Goal: Transaction & Acquisition: Download file/media

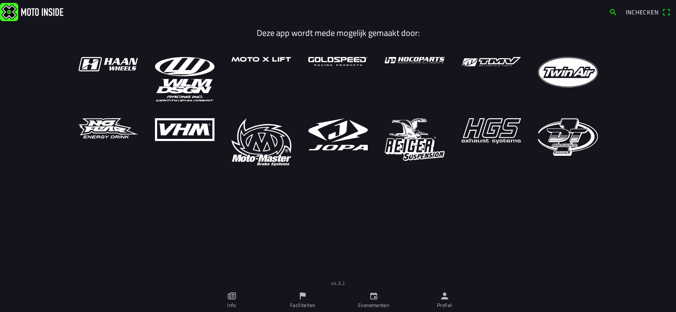
click at [446, 299] on icon "person" at bounding box center [444, 295] width 9 height 9
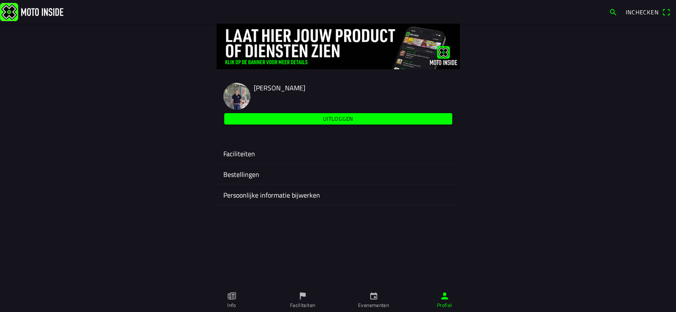
click at [244, 154] on ion-label "Faciliteiten" at bounding box center [338, 154] width 230 height 10
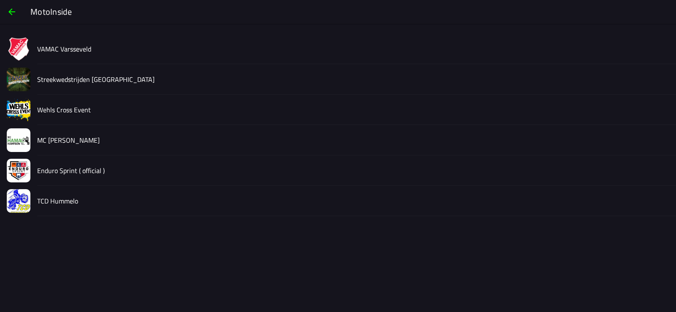
click at [0, 0] on slot "Streekwedstrijden [GEOGRAPHIC_DATA]" at bounding box center [0, 0] width 0 height 0
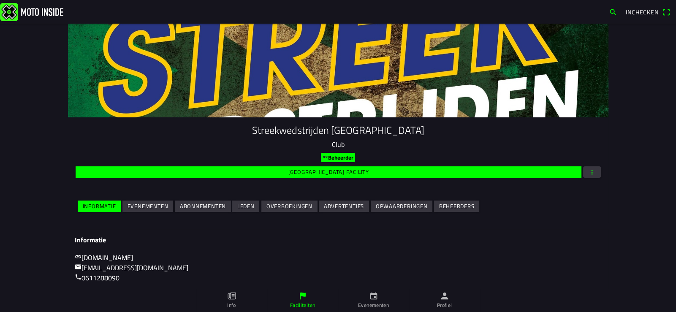
click at [0, 0] on slot "Evenementen" at bounding box center [0, 0] width 0 height 0
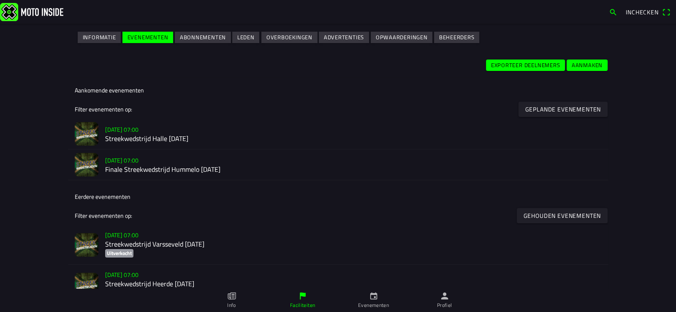
scroll to position [171, 0]
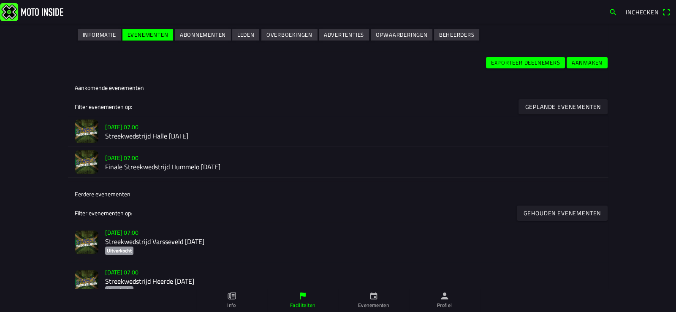
click at [143, 139] on h2 "Streekwedstrijd Halle [DATE]" at bounding box center [353, 136] width 497 height 8
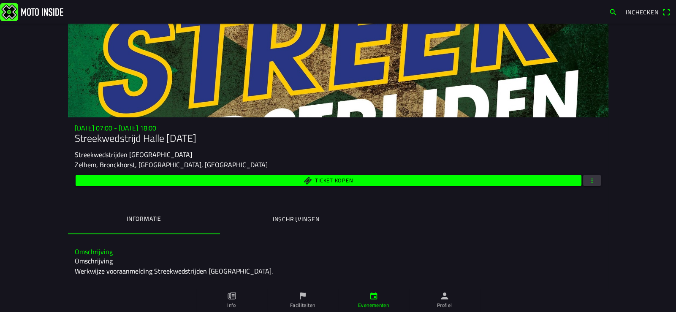
click at [588, 183] on span "button" at bounding box center [592, 180] width 8 height 11
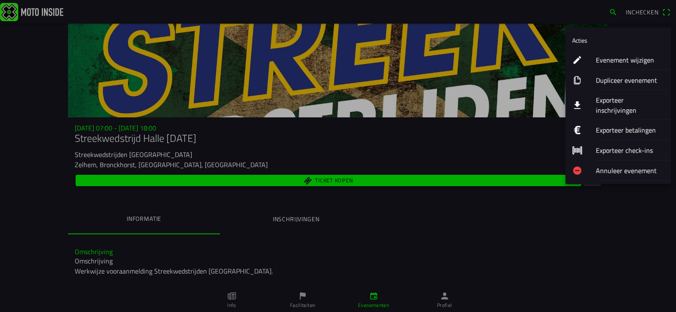
click at [618, 99] on ion-label "Exporteer inschrijvingen" at bounding box center [630, 105] width 68 height 20
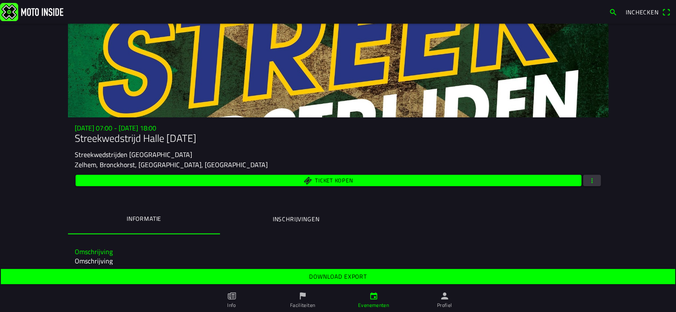
click at [588, 175] on span "button" at bounding box center [592, 180] width 8 height 11
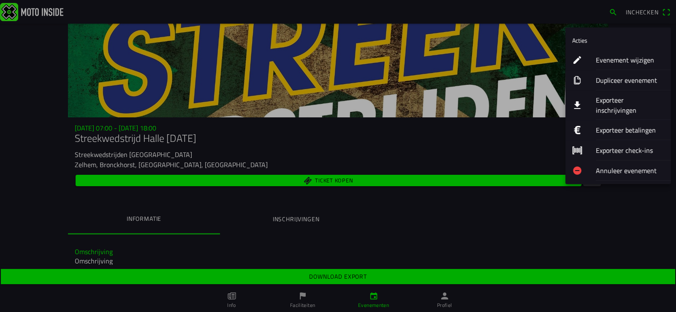
click at [607, 99] on ion-label "Exporteer inschrijvingen" at bounding box center [630, 105] width 68 height 20
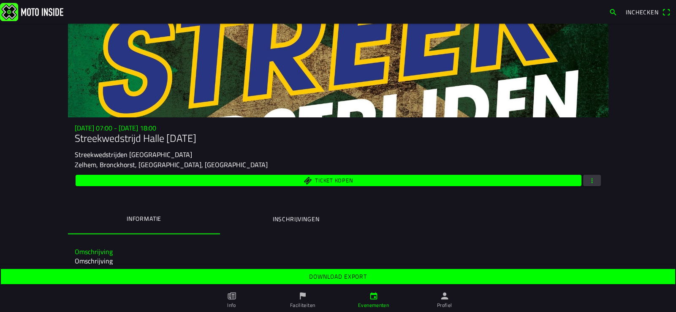
click at [0, 0] on slot "Download export" at bounding box center [0, 0] width 0 height 0
